Goal: Contribute content: Share content

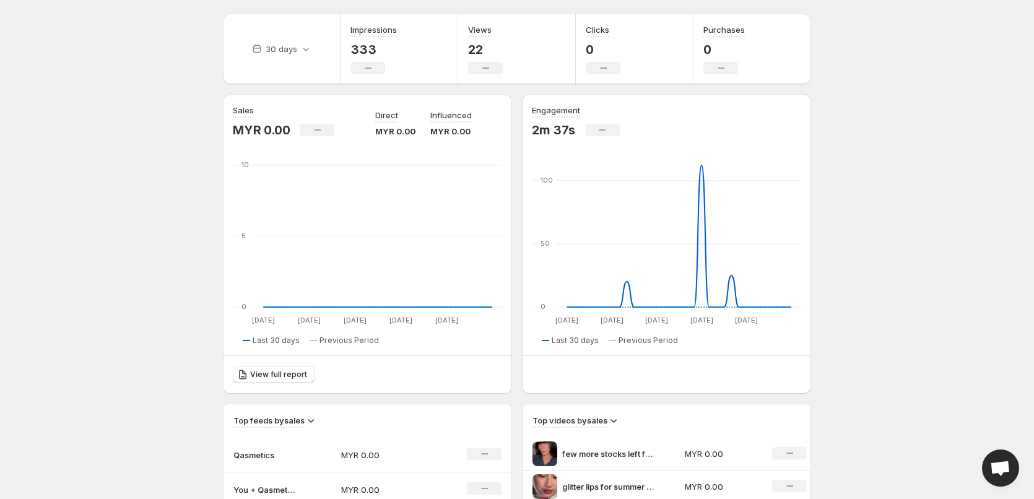
scroll to position [16, 0]
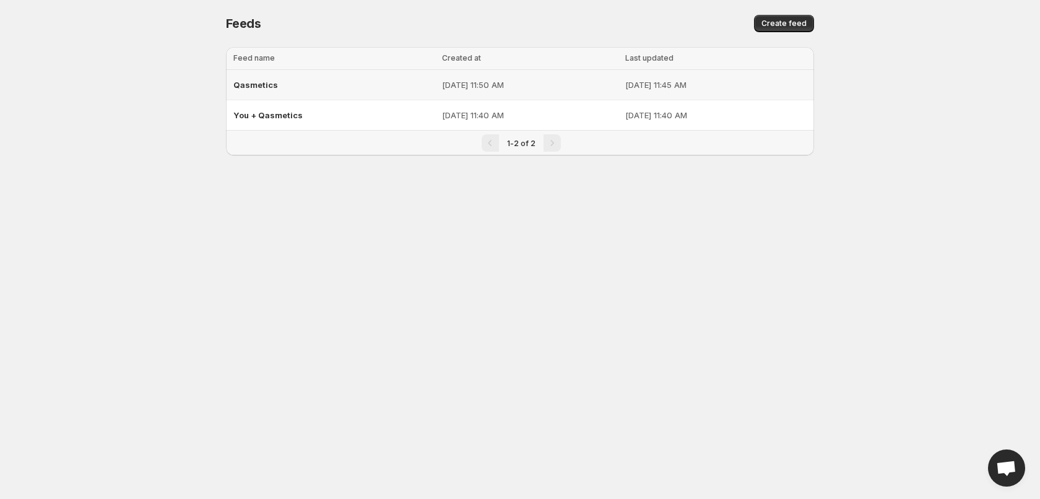
click at [262, 81] on span "Qasmetics" at bounding box center [255, 85] width 45 height 10
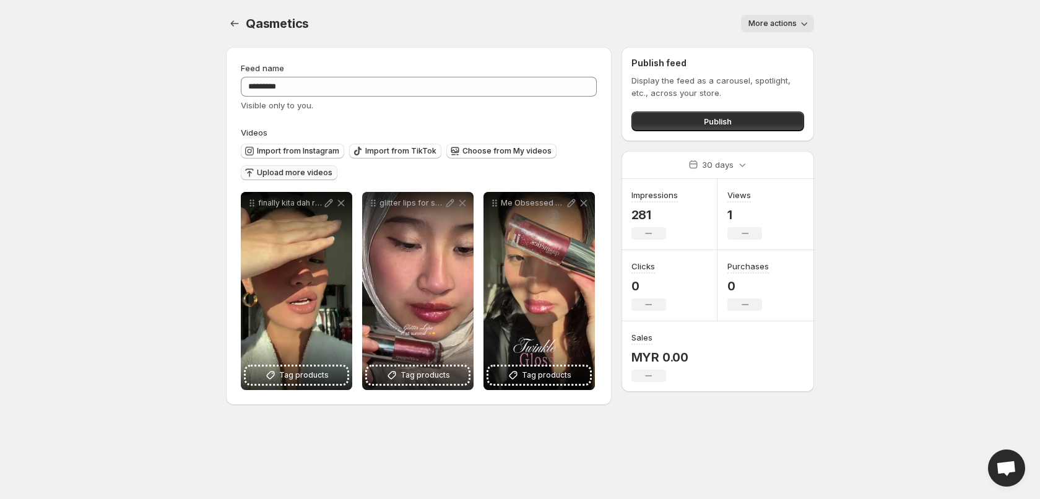
click at [317, 171] on span "Upload more videos" at bounding box center [295, 173] width 76 height 10
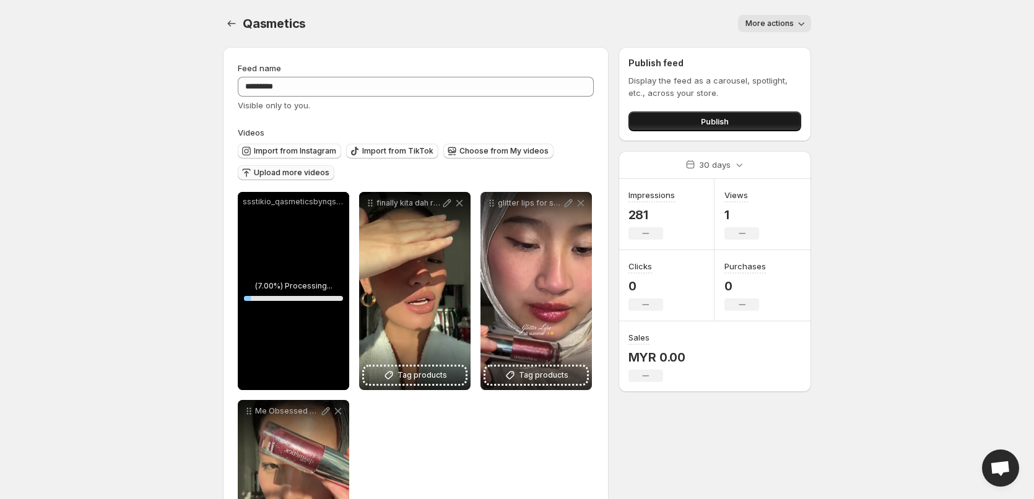
click at [764, 121] on button "Publish" at bounding box center [714, 121] width 173 height 20
click at [550, 29] on div "More actions" at bounding box center [566, 23] width 490 height 17
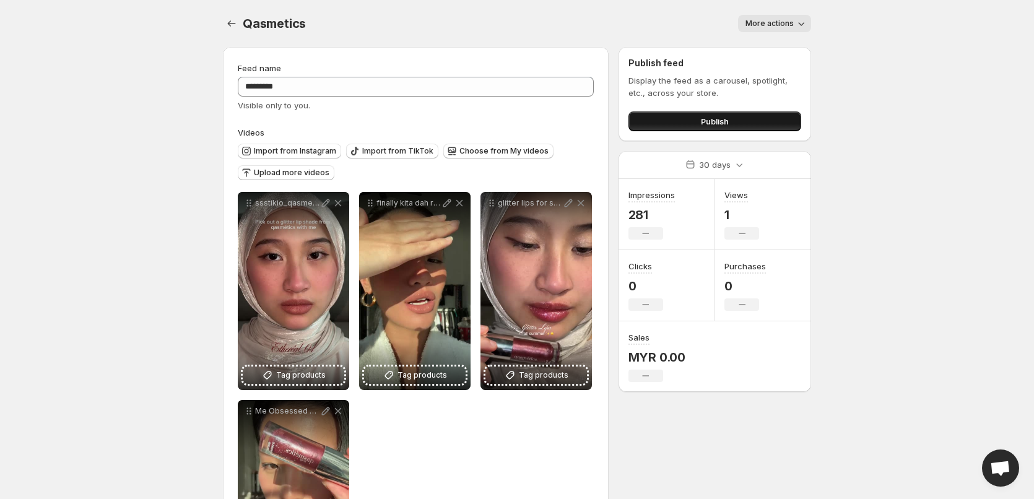
click at [697, 123] on button "Publish" at bounding box center [714, 121] width 173 height 20
